Goal: Find specific page/section: Find specific page/section

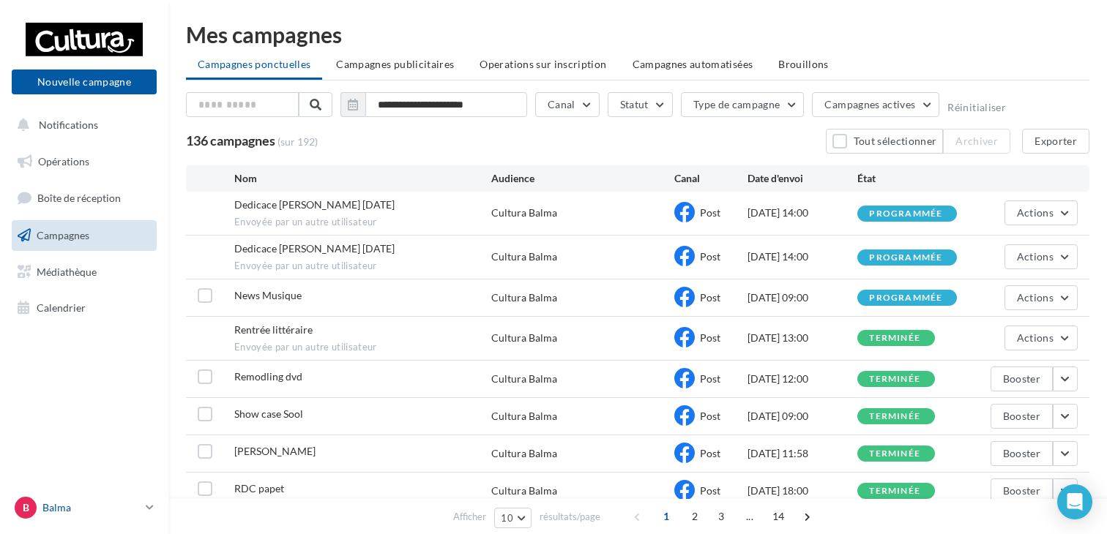
drag, startPoint x: 0, startPoint y: 0, endPoint x: 114, endPoint y: 511, distance: 523.6
click at [114, 511] on p "Balma" at bounding box center [90, 508] width 97 height 15
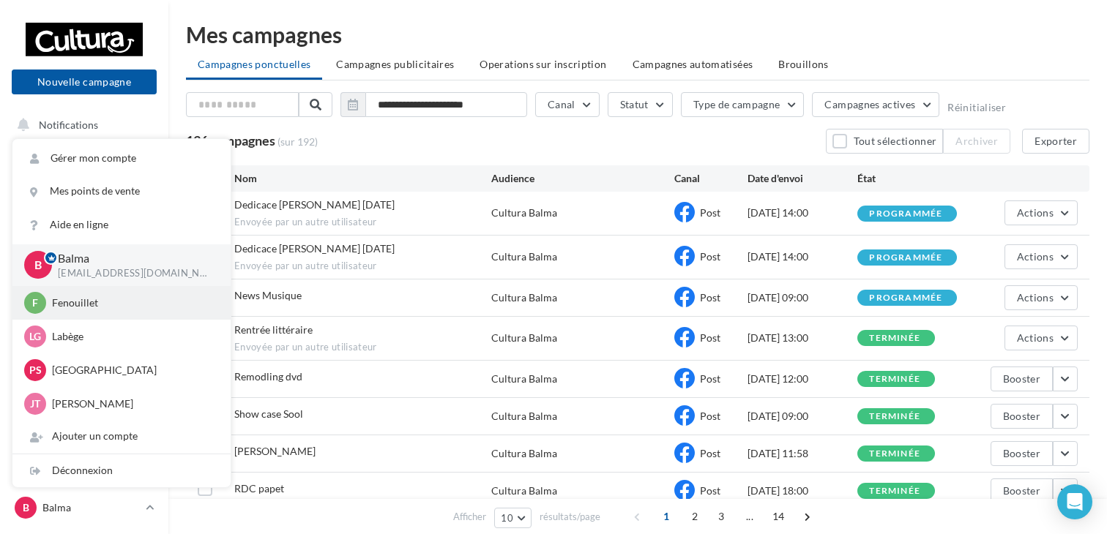
click at [102, 308] on p "Fenouillet" at bounding box center [132, 303] width 161 height 15
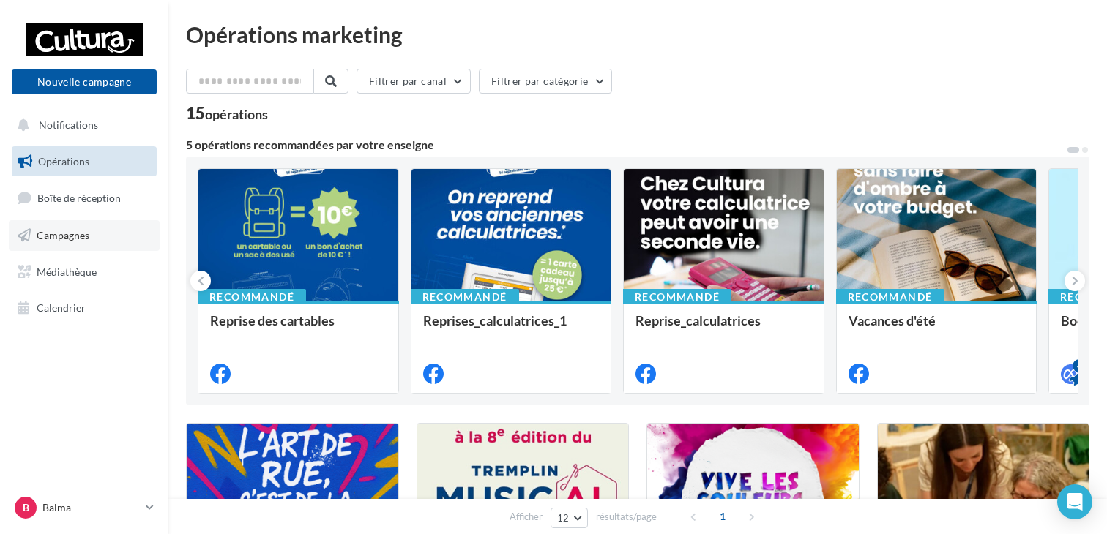
click at [66, 235] on span "Campagnes" at bounding box center [63, 235] width 53 height 12
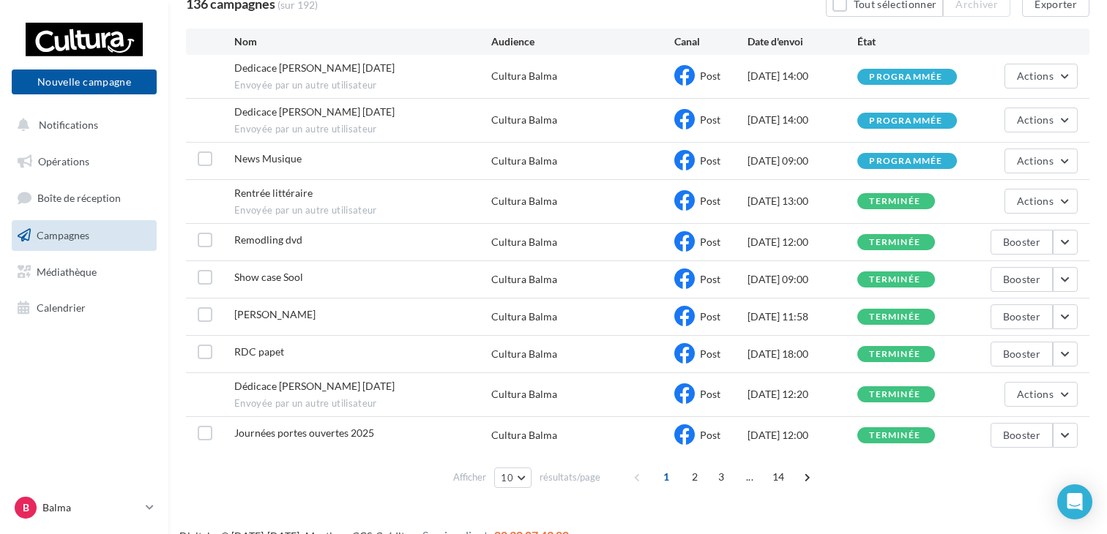
scroll to position [146, 0]
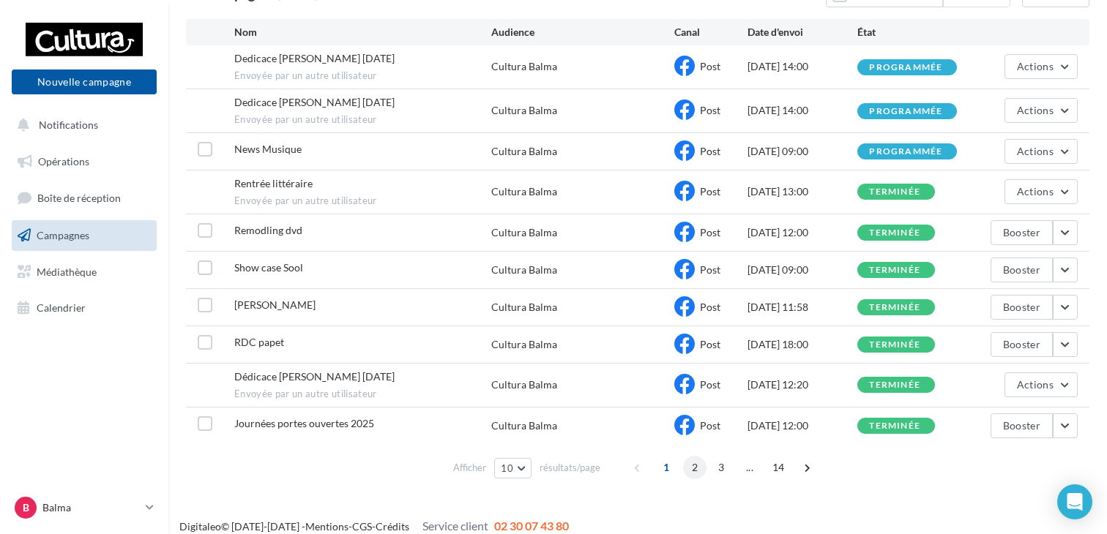
click at [695, 463] on span "2" at bounding box center [694, 467] width 23 height 23
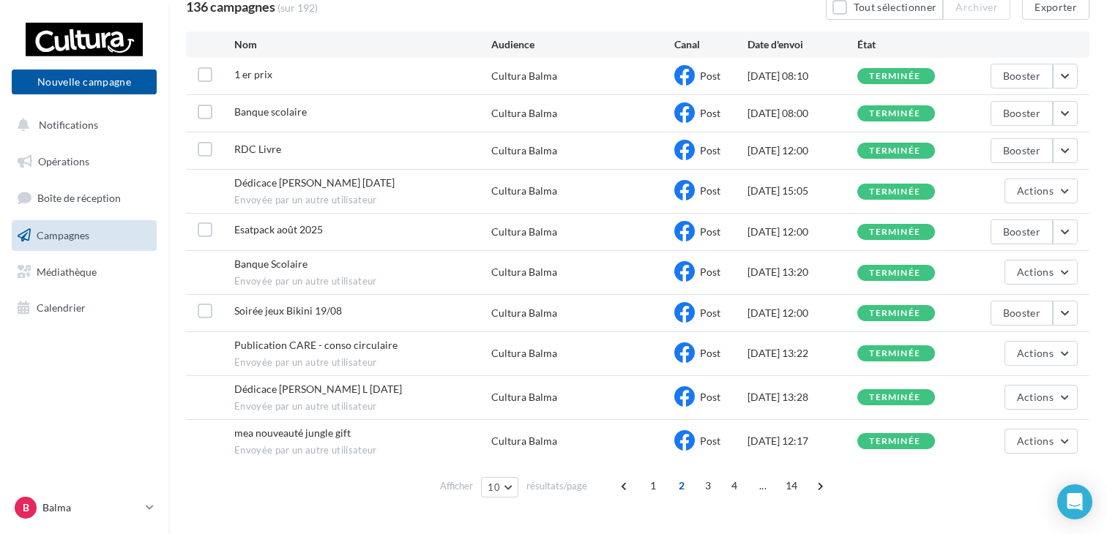
scroll to position [163, 0]
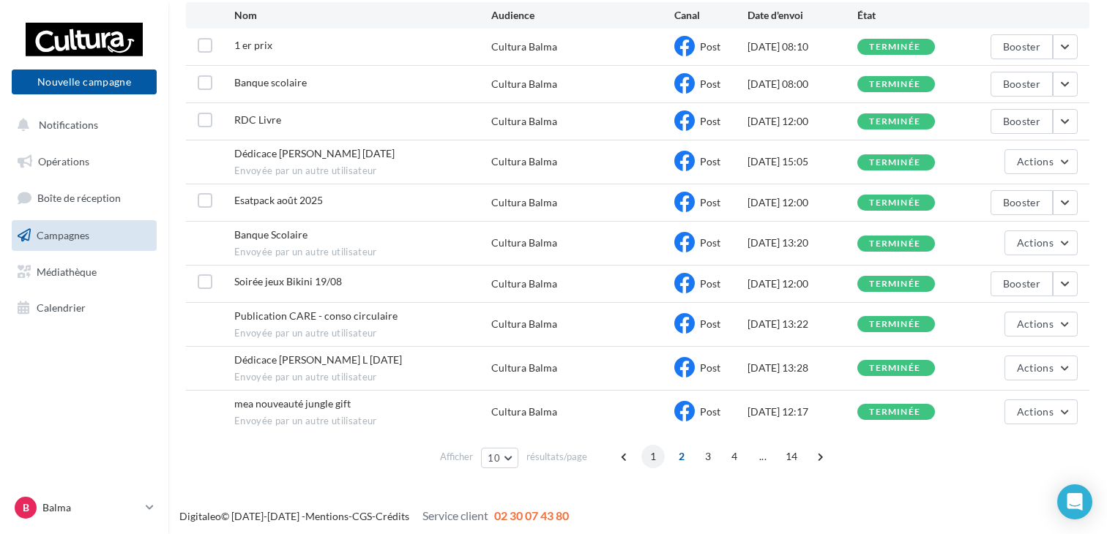
click at [656, 455] on span "1" at bounding box center [652, 456] width 23 height 23
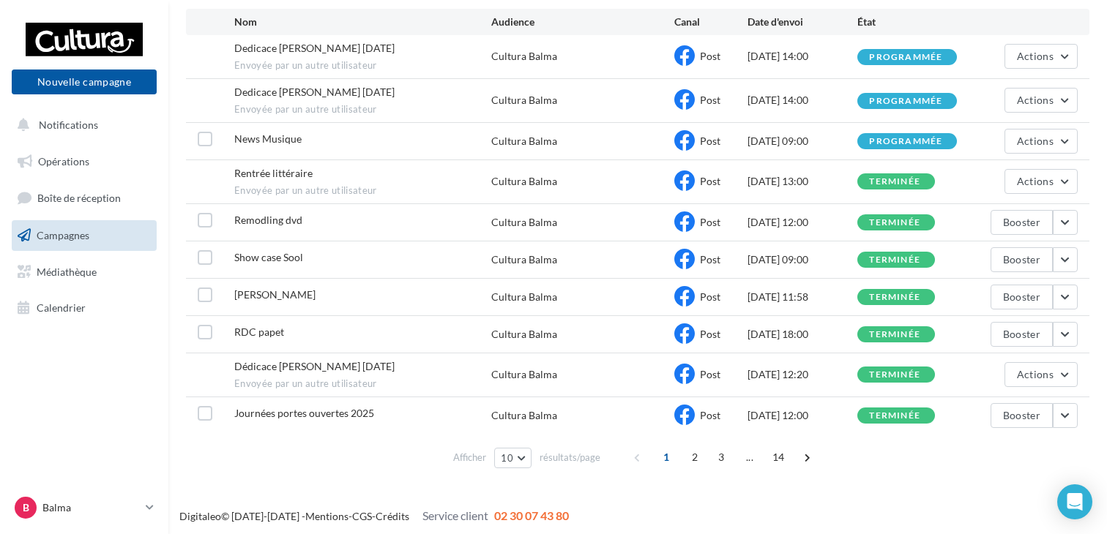
scroll to position [83, 0]
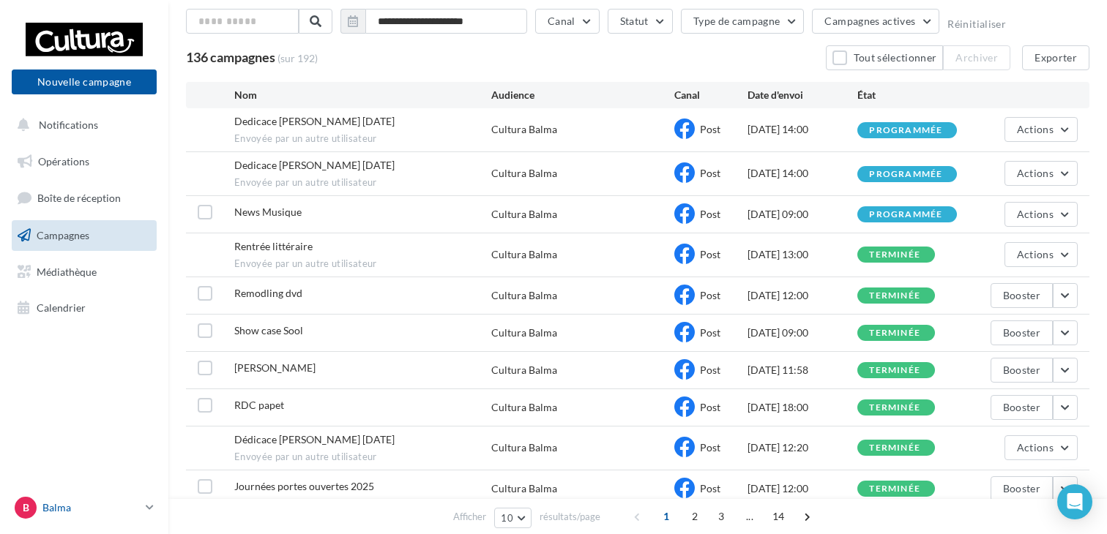
click at [148, 510] on icon at bounding box center [150, 508] width 8 height 12
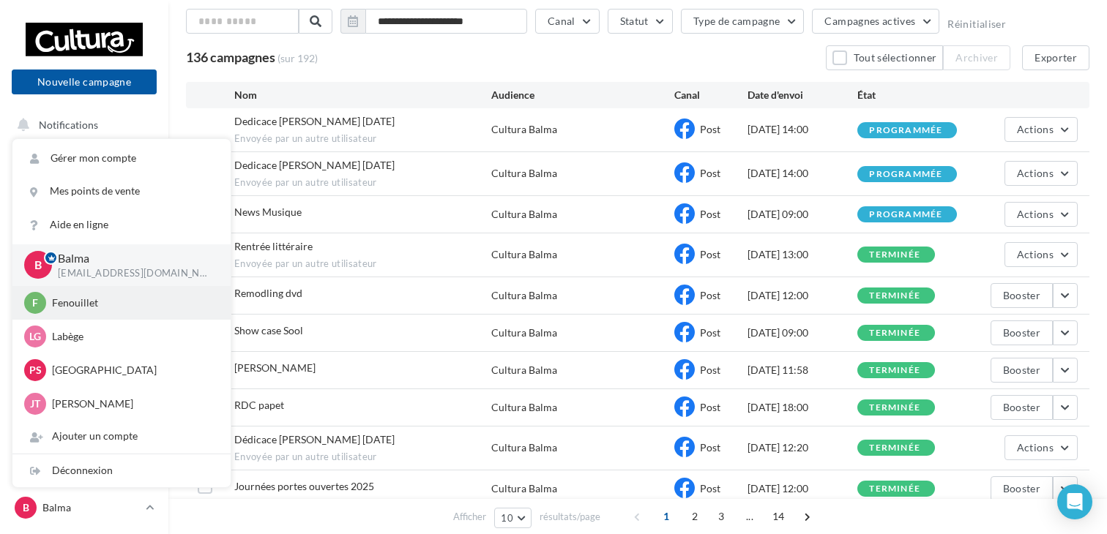
click at [86, 311] on div "F Fenouillet [EMAIL_ADDRESS][DOMAIN_NAME]" at bounding box center [121, 303] width 195 height 22
